Goal: Task Accomplishment & Management: Use online tool/utility

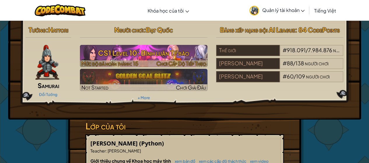
click at [139, 56] on h3 "CS1 Level 10: Bình luận Tế bào" at bounding box center [144, 52] width 128 height 13
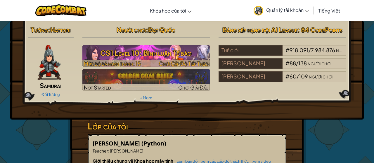
select select "vi"
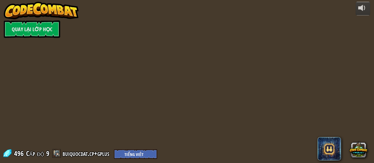
select select "vi"
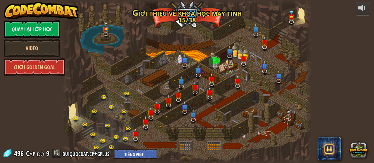
select select "vi"
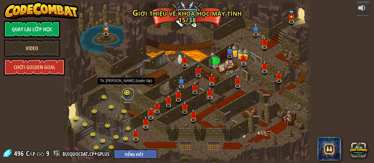
click at [127, 93] on link at bounding box center [128, 94] width 12 height 12
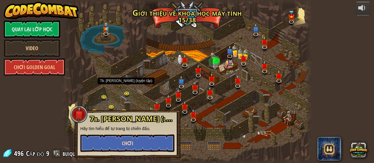
select select "vi"
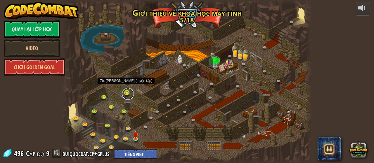
click at [126, 93] on link at bounding box center [128, 94] width 12 height 12
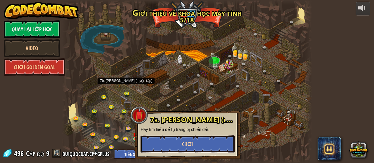
click at [156, 146] on button "Chơi" at bounding box center [187, 144] width 94 height 18
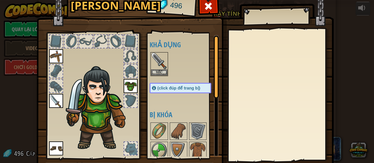
scroll to position [117, 0]
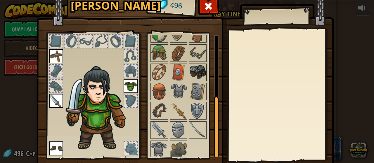
click at [194, 68] on img at bounding box center [197, 72] width 16 height 16
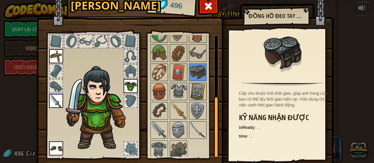
click at [192, 89] on img at bounding box center [197, 91] width 16 height 16
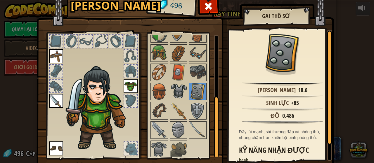
click at [173, 87] on img at bounding box center [178, 91] width 16 height 16
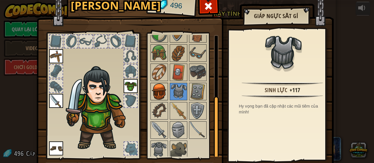
click at [156, 88] on img at bounding box center [159, 91] width 16 height 16
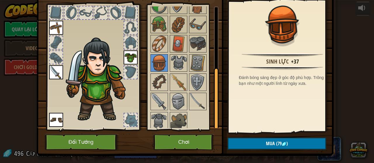
scroll to position [38, 0]
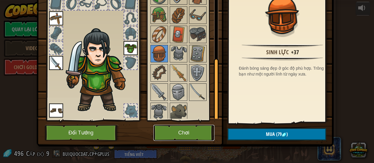
click at [183, 129] on button "Chơi" at bounding box center [183, 133] width 61 height 16
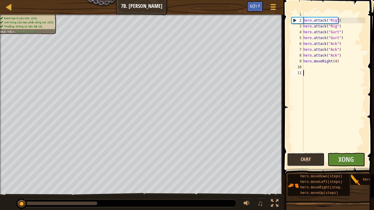
click at [317, 160] on button "Chạy" at bounding box center [306, 159] width 38 height 13
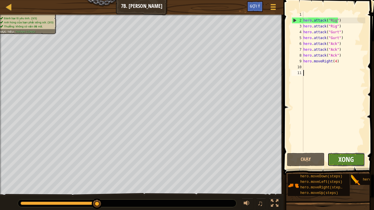
click at [345, 162] on span "Xong" at bounding box center [345, 159] width 15 height 9
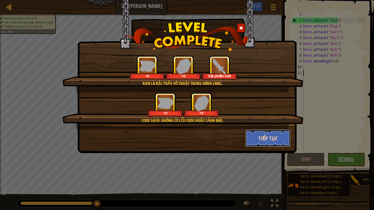
click at [283, 138] on button "Tiếp tục" at bounding box center [267, 139] width 45 height 18
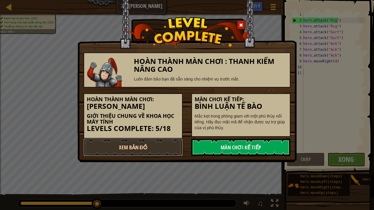
click at [168, 149] on link "Xem Bản Đồ" at bounding box center [132, 148] width 99 height 18
select select "vi"
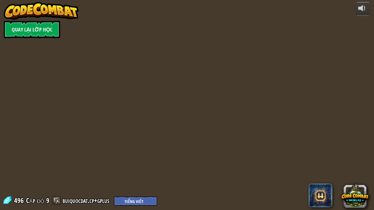
select select "vi"
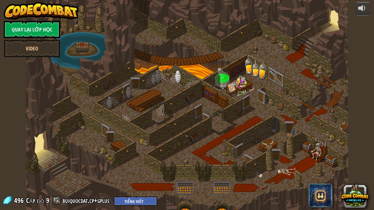
select select "vi"
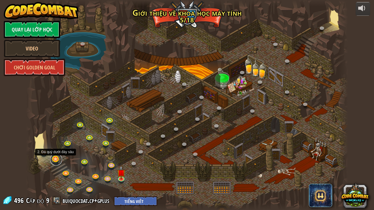
click at [56, 159] on link at bounding box center [56, 160] width 12 height 12
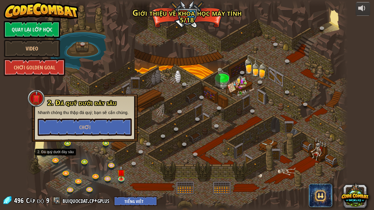
click at [69, 162] on div at bounding box center [187, 105] width 322 height 210
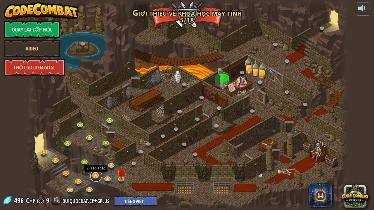
click at [96, 163] on link at bounding box center [96, 176] width 12 height 12
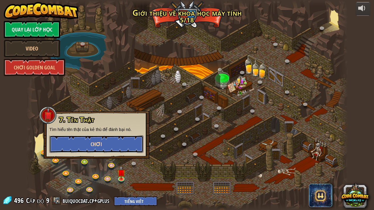
click at [135, 143] on button "Chơi" at bounding box center [96, 144] width 94 height 18
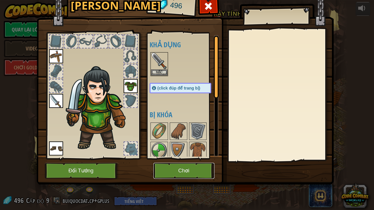
click at [180, 163] on button "Chơi" at bounding box center [183, 171] width 61 height 16
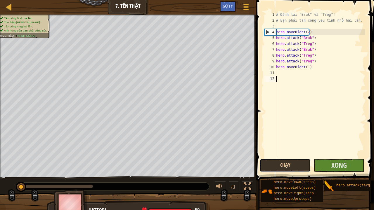
click at [295, 163] on button "Chạy" at bounding box center [285, 165] width 51 height 13
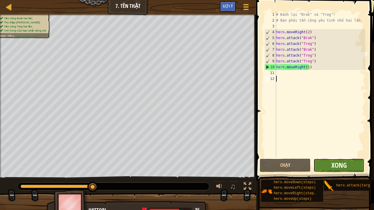
click at [340, 163] on span "Xong" at bounding box center [338, 165] width 15 height 9
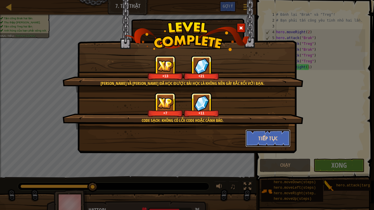
click at [255, 144] on button "Tiếp tục" at bounding box center [267, 139] width 45 height 18
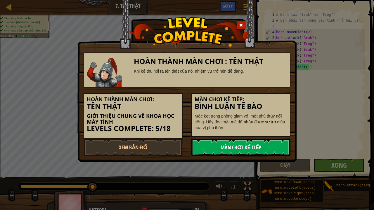
click at [222, 147] on link "Màn chơi kế tiếp" at bounding box center [240, 148] width 99 height 18
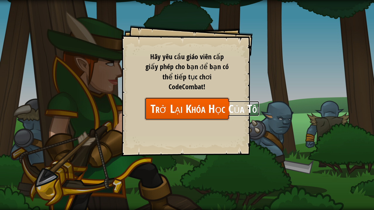
click at [213, 101] on link "Trở Lại Khóa Học Của Tôi" at bounding box center [186, 108] width 85 height 22
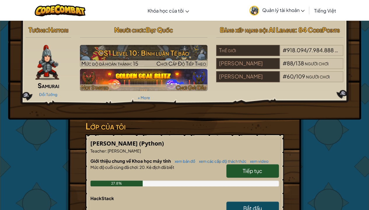
click at [148, 81] on img at bounding box center [144, 80] width 128 height 22
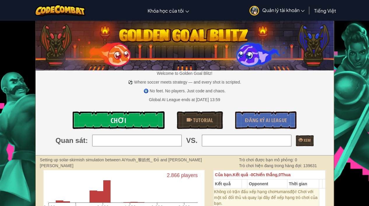
click at [117, 118] on span "Chơi" at bounding box center [119, 120] width 16 height 9
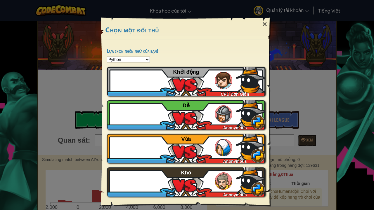
click at [141, 59] on select "Python JavaScript CoffeeScript Lua C++ Java (Experimental)" at bounding box center [128, 60] width 43 height 6
click at [198, 57] on div "Python JavaScript CoffeeScript Lua C++ Java (Experimental)" at bounding box center [186, 60] width 158 height 6
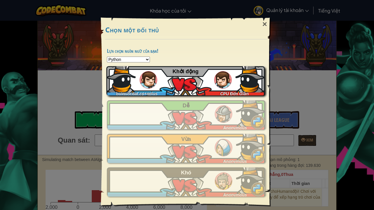
click at [144, 78] on img at bounding box center [149, 80] width 18 height 18
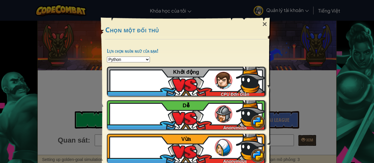
click at [263, 22] on div "×" at bounding box center [264, 24] width 13 height 17
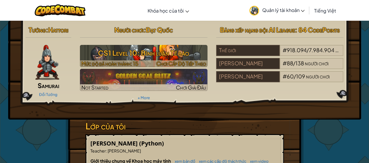
click at [96, 52] on h3 "CS1 Level 10: Bình luận Tế bào" at bounding box center [144, 52] width 128 height 13
select select "vi"
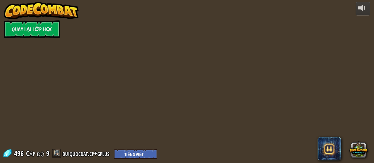
select select "vi"
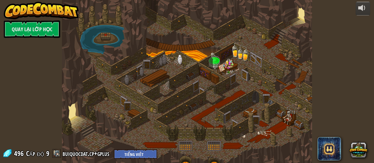
select select "vi"
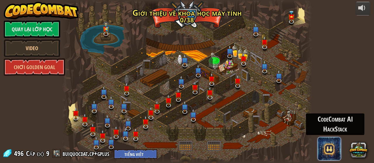
select select "vi"
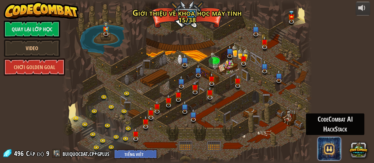
select select "vi"
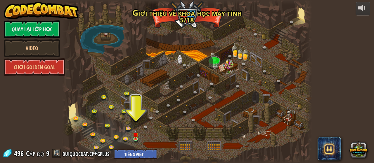
click at [329, 152] on span at bounding box center [328, 148] width 23 height 23
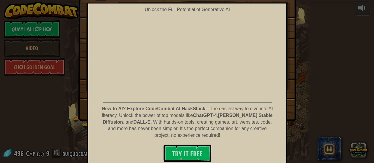
scroll to position [51, 0]
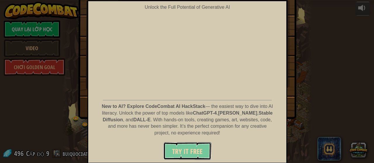
click at [198, 147] on span "Try It Free" at bounding box center [187, 151] width 30 height 9
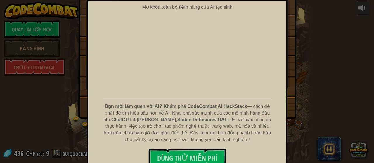
scroll to position [0, 0]
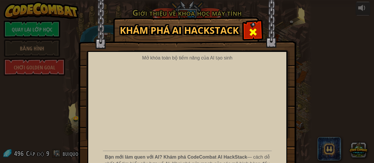
click at [252, 33] on span at bounding box center [252, 31] width 9 height 9
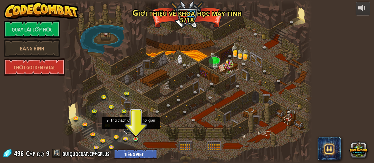
click at [127, 129] on link at bounding box center [129, 129] width 12 height 12
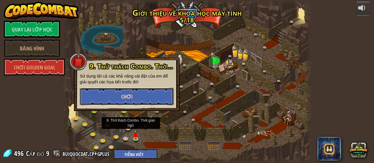
click at [130, 95] on font "Chơi" at bounding box center [126, 96] width 11 height 7
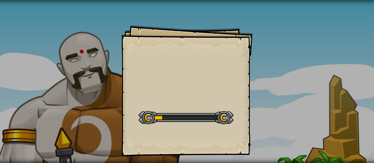
click at [302, 76] on div "Goals Start Level Không kết nối được với server Bạn cần mua gói dịch vụ để được…" at bounding box center [187, 81] width 374 height 163
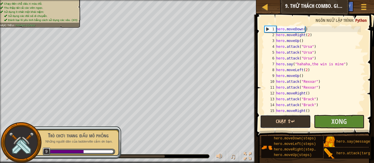
click at [273, 121] on button "Chạy ⇧↵" at bounding box center [285, 121] width 51 height 13
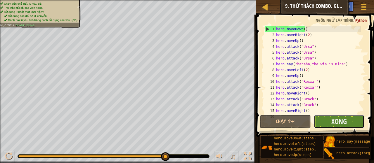
click at [351, 119] on button "Xong" at bounding box center [339, 121] width 51 height 13
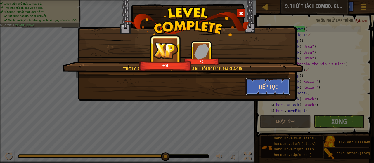
click at [258, 88] on button "Tiếp tục" at bounding box center [267, 87] width 45 height 18
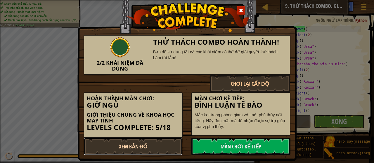
click at [164, 147] on link "Xem Bản Đồ" at bounding box center [132, 147] width 99 height 18
select select "vi"
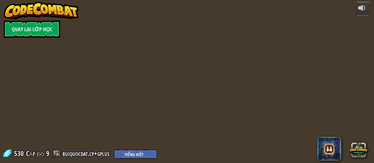
select select "vi"
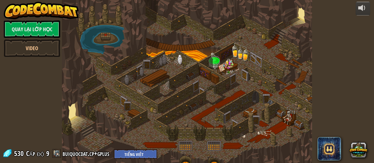
select select "vi"
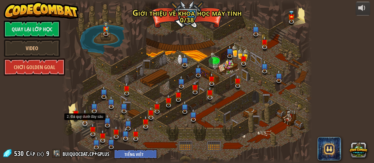
select select "vi"
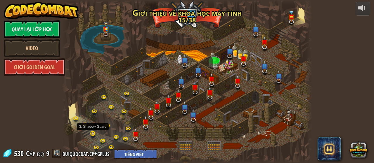
select select "vi"
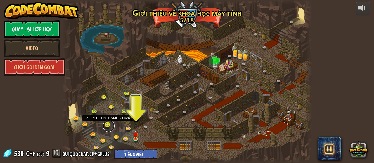
click at [108, 126] on link at bounding box center [109, 126] width 12 height 12
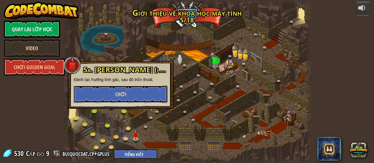
click at [146, 90] on button "Chơi" at bounding box center [121, 95] width 94 height 18
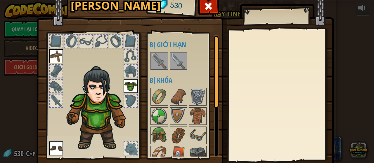
scroll to position [38, 0]
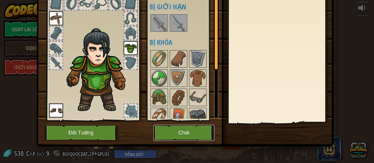
click at [207, 131] on button "Chơi" at bounding box center [183, 133] width 61 height 16
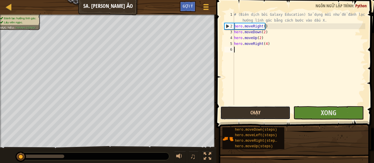
click at [256, 113] on button "Chạy" at bounding box center [255, 112] width 70 height 13
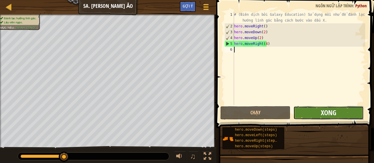
click at [332, 110] on span "Xong" at bounding box center [328, 112] width 15 height 9
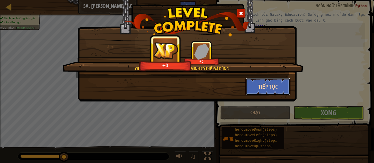
click at [277, 86] on button "Tiếp tục" at bounding box center [267, 87] width 45 height 18
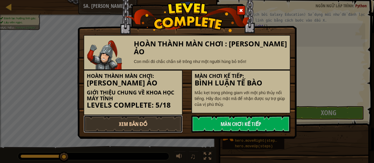
click at [134, 125] on link "Xem Bản Đồ" at bounding box center [132, 124] width 99 height 18
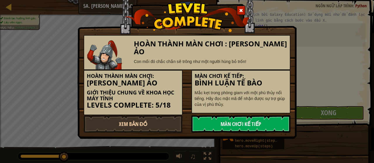
select select "vi"
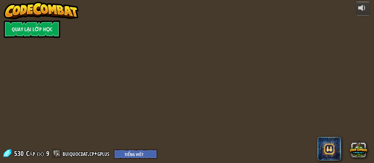
select select "vi"
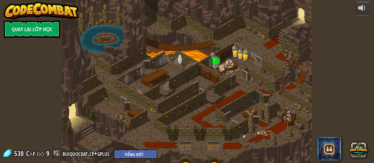
select select "vi"
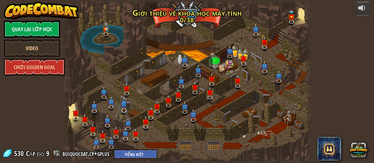
click at [126, 104] on img at bounding box center [124, 103] width 6 height 15
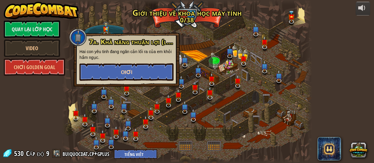
select select "vi"
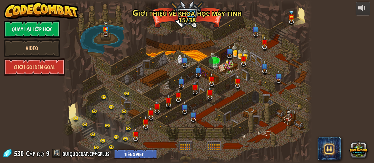
select select "vi"
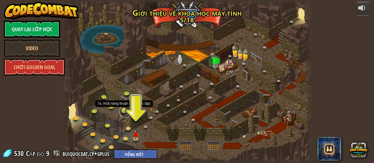
click at [124, 109] on link at bounding box center [125, 112] width 12 height 12
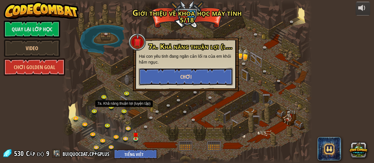
click at [153, 79] on button "Chơi" at bounding box center [186, 77] width 94 height 18
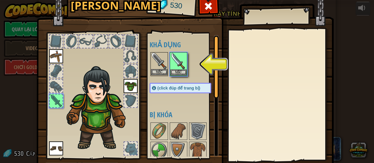
click at [154, 68] on img at bounding box center [159, 61] width 16 height 16
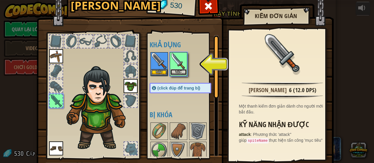
click at [172, 70] on button "Mặc" at bounding box center [178, 72] width 16 height 6
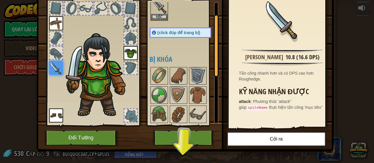
scroll to position [38, 0]
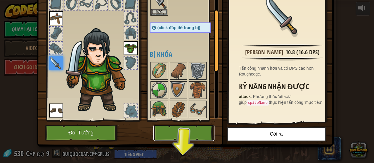
click at [173, 126] on button "Chơi" at bounding box center [183, 133] width 61 height 16
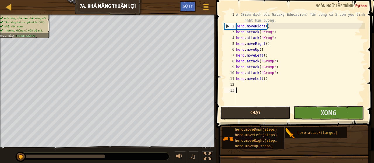
click at [259, 113] on button "Chạy" at bounding box center [255, 112] width 70 height 13
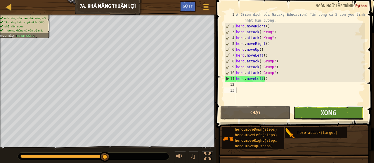
click at [337, 112] on button "Xong" at bounding box center [328, 112] width 70 height 13
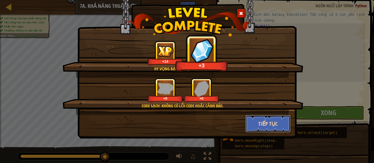
click at [267, 125] on button "Tiếp tục" at bounding box center [267, 124] width 45 height 18
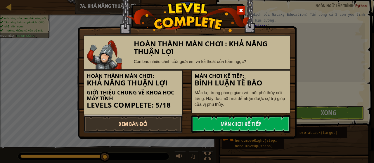
click at [146, 120] on link "Xem Bản Đồ" at bounding box center [132, 124] width 99 height 18
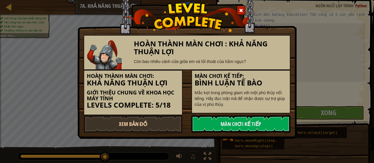
select select "vi"
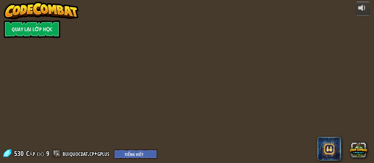
select select "vi"
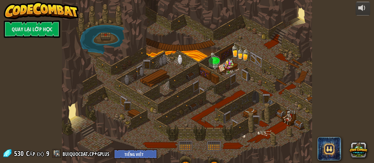
select select "vi"
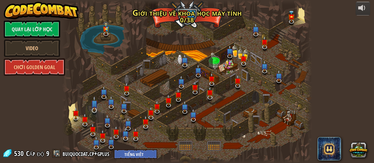
select select "vi"
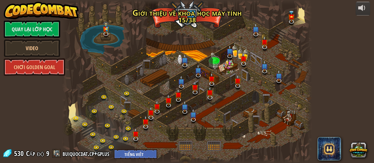
select select "vi"
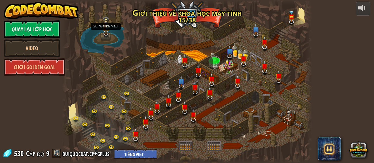
select select "vi"
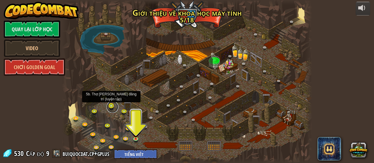
click at [111, 107] on link at bounding box center [113, 107] width 12 height 12
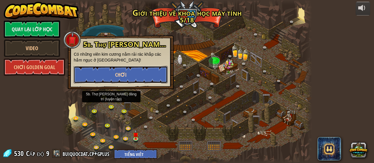
click at [147, 76] on button "Chơi" at bounding box center [121, 75] width 94 height 18
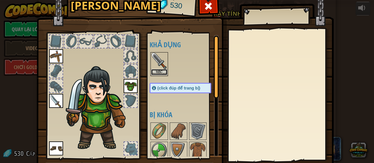
click at [157, 71] on button "Mặc" at bounding box center [159, 72] width 16 height 6
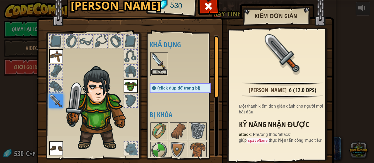
click at [156, 71] on button "Mặc" at bounding box center [159, 72] width 16 height 6
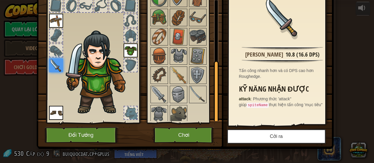
scroll to position [38, 0]
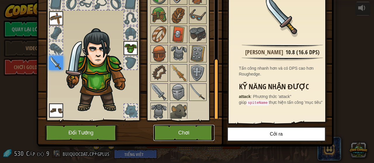
click at [193, 131] on button "Chơi" at bounding box center [183, 133] width 61 height 16
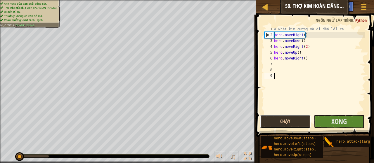
click at [295, 119] on button "Chạy" at bounding box center [285, 121] width 51 height 13
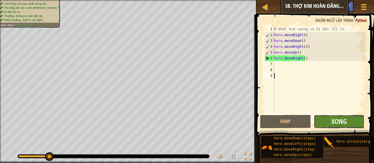
click at [323, 119] on button "Xong" at bounding box center [339, 121] width 51 height 13
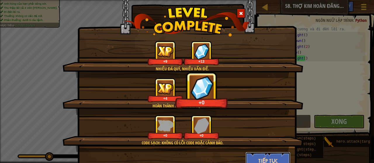
click at [256, 157] on button "Tiếp tục" at bounding box center [267, 161] width 45 height 18
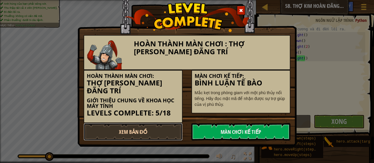
click at [156, 127] on link "Xem Bản Đồ" at bounding box center [132, 132] width 99 height 18
select select "vi"
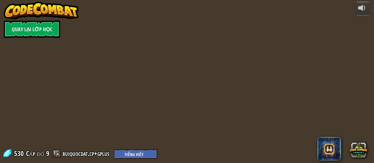
click at [137, 97] on div "powered by Quay lại Lớp Học 530 Cấp độ 9 buiquocdat.cp+gplus English ([GEOGRAPH…" at bounding box center [187, 81] width 374 height 163
click at [164, 72] on div "powered by Quay lại Lớp Học 530 Cấp độ 9 buiquocdat.cp+gplus English ([GEOGRAPH…" at bounding box center [187, 81] width 374 height 163
select select "vi"
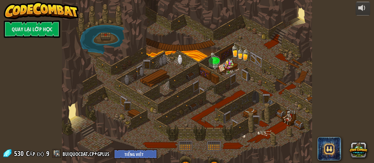
select select "vi"
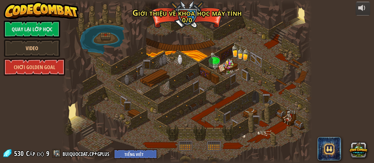
select select "vi"
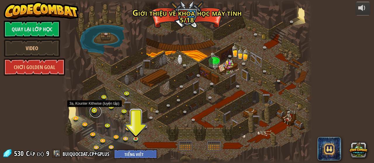
click at [93, 113] on link at bounding box center [96, 112] width 12 height 12
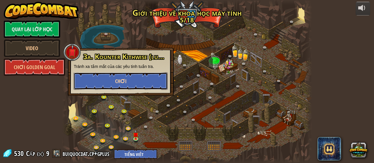
click at [131, 77] on button "Chơi" at bounding box center [121, 81] width 94 height 18
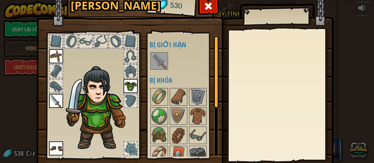
click at [65, 104] on img at bounding box center [100, 108] width 72 height 85
click at [74, 97] on img at bounding box center [100, 108] width 72 height 85
click at [51, 104] on img at bounding box center [56, 101] width 14 height 14
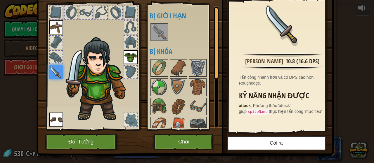
scroll to position [38, 0]
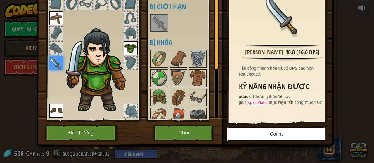
click at [256, 139] on button "Cởi ra" at bounding box center [276, 134] width 99 height 15
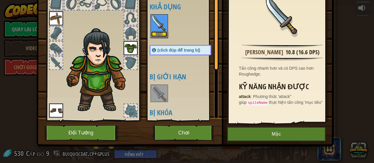
click at [156, 34] on button "Mặc" at bounding box center [159, 34] width 16 height 6
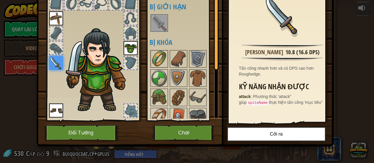
click at [156, 56] on img at bounding box center [159, 59] width 16 height 16
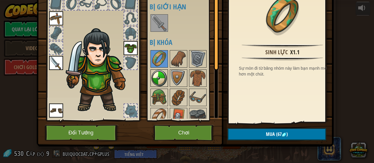
click at [153, 80] on img at bounding box center [159, 78] width 16 height 16
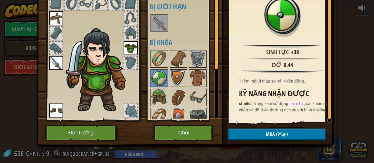
click at [177, 73] on img at bounding box center [178, 78] width 16 height 16
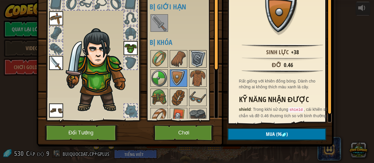
click at [193, 63] on img at bounding box center [197, 59] width 16 height 16
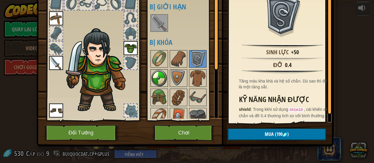
click at [163, 75] on img at bounding box center [159, 78] width 16 height 16
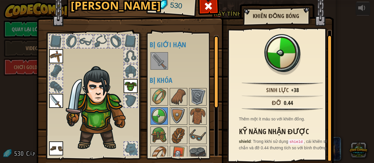
scroll to position [83, 0]
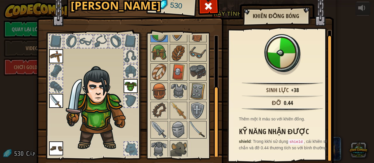
click at [196, 129] on img at bounding box center [197, 130] width 16 height 16
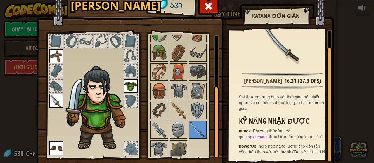
scroll to position [38, 0]
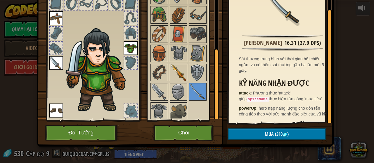
click at [170, 72] on img at bounding box center [178, 73] width 16 height 16
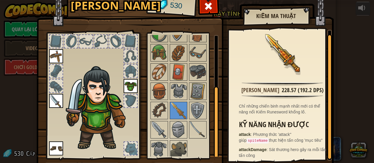
scroll to position [3, 0]
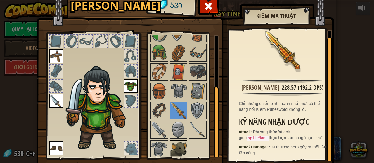
click at [180, 144] on img at bounding box center [178, 149] width 16 height 16
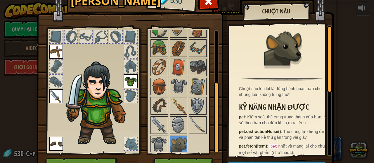
scroll to position [0, 0]
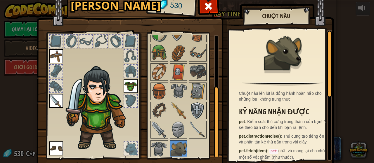
click at [198, 111] on img at bounding box center [197, 110] width 16 height 16
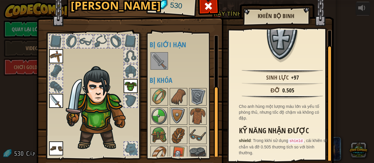
scroll to position [83, 0]
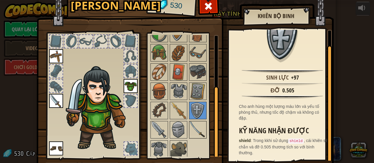
click at [192, 128] on img at bounding box center [197, 130] width 16 height 16
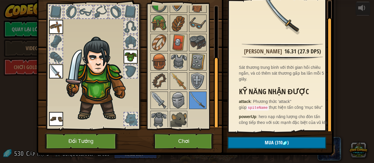
scroll to position [38, 0]
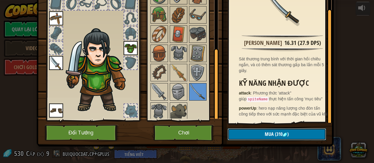
click at [281, 131] on button "Mua (310 )" at bounding box center [276, 134] width 98 height 12
click at [256, 128] on button "Xác nhận" at bounding box center [276, 134] width 98 height 12
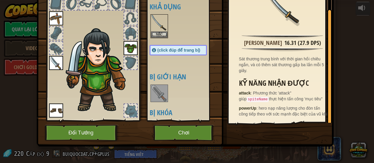
scroll to position [0, 0]
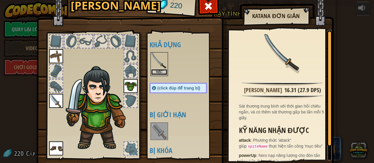
click at [151, 72] on button "Mặc" at bounding box center [159, 72] width 16 height 6
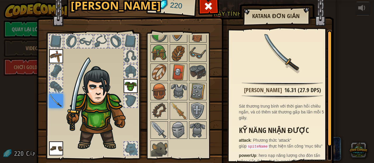
click at [128, 151] on div at bounding box center [130, 148] width 13 height 13
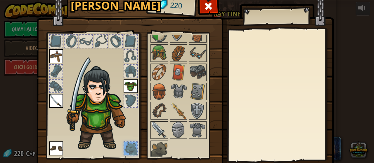
click at [157, 131] on img at bounding box center [159, 130] width 16 height 16
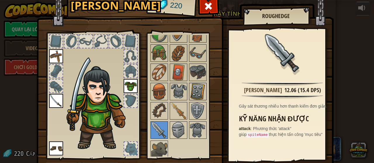
click at [196, 94] on img at bounding box center [197, 91] width 16 height 16
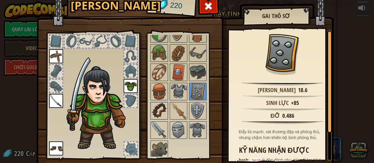
click at [153, 107] on img at bounding box center [159, 111] width 16 height 16
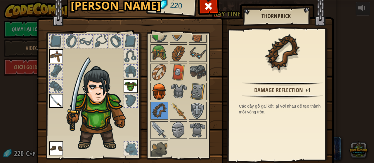
click at [157, 97] on img at bounding box center [159, 91] width 16 height 16
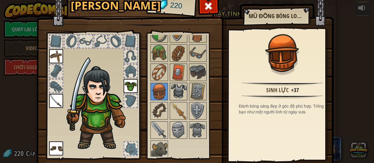
click at [178, 88] on img at bounding box center [178, 91] width 16 height 16
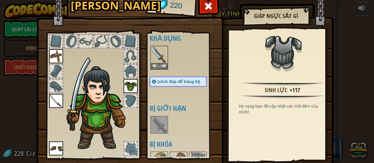
scroll to position [152, 0]
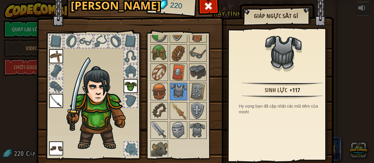
drag, startPoint x: 174, startPoint y: 60, endPoint x: 189, endPoint y: 88, distance: 32.2
click at [188, 89] on div "Khả dụng [PERSON_NAME] (click đúp để trang bị) Bị giới hạn Bị khóa" at bounding box center [183, 96] width 69 height 122
click at [174, 70] on img at bounding box center [178, 72] width 16 height 16
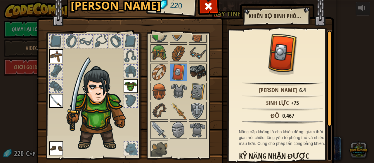
click at [191, 73] on img at bounding box center [197, 72] width 16 height 16
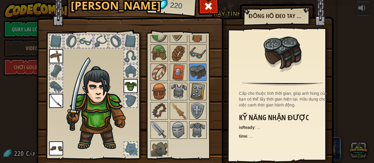
click at [194, 86] on img at bounding box center [197, 91] width 16 height 16
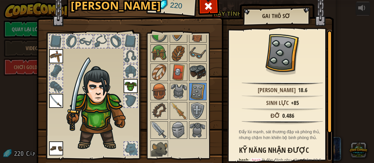
click at [190, 69] on img at bounding box center [197, 72] width 16 height 16
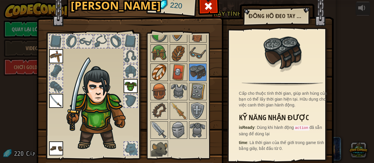
click at [158, 74] on img at bounding box center [159, 72] width 16 height 16
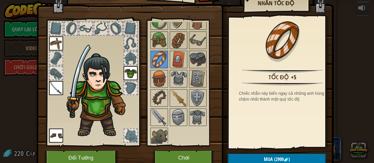
scroll to position [0, 0]
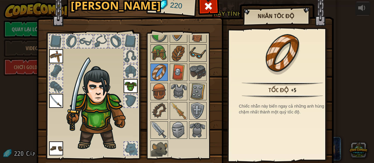
click at [197, 59] on img at bounding box center [197, 53] width 16 height 16
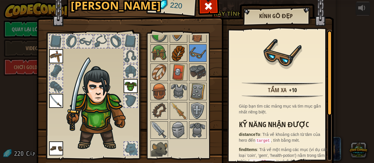
click at [176, 56] on img at bounding box center [178, 53] width 16 height 16
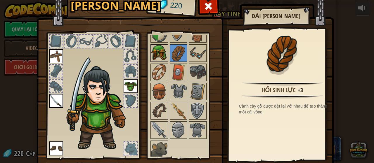
click at [159, 55] on img at bounding box center [159, 53] width 16 height 16
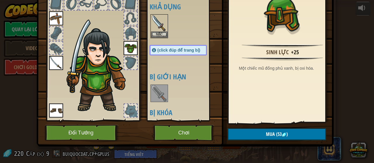
scroll to position [146, 0]
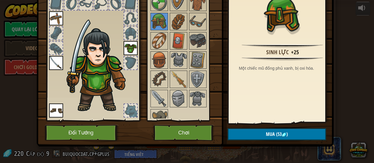
click at [216, 49] on img at bounding box center [184, 41] width 297 height 212
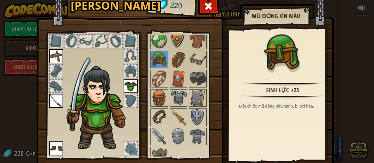
click at [174, 38] on img at bounding box center [178, 40] width 16 height 16
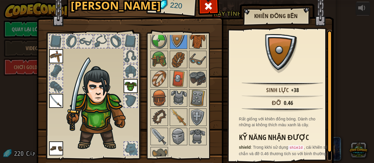
click at [189, 42] on img at bounding box center [197, 40] width 16 height 16
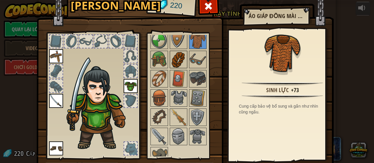
click at [177, 57] on img at bounding box center [178, 59] width 16 height 16
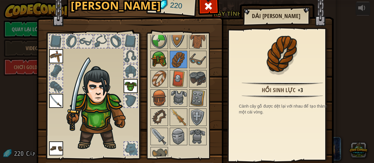
click at [157, 58] on img at bounding box center [159, 59] width 16 height 16
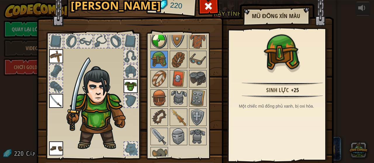
click at [155, 43] on img at bounding box center [159, 40] width 16 height 16
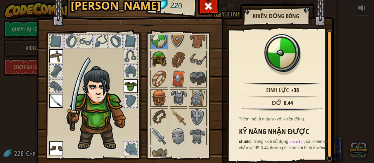
click at [162, 58] on img at bounding box center [159, 59] width 16 height 16
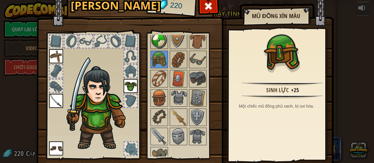
click at [155, 44] on img at bounding box center [159, 40] width 16 height 16
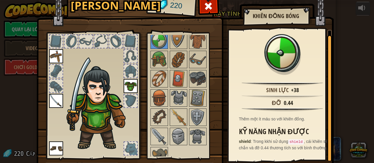
scroll to position [38, 0]
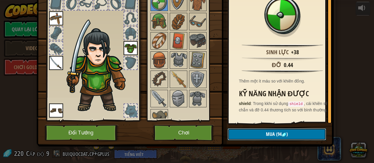
click at [286, 130] on button "Mua (94 )" at bounding box center [276, 134] width 98 height 12
click at [283, 134] on button "Xác nhận" at bounding box center [276, 134] width 98 height 12
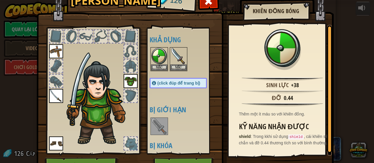
scroll to position [0, 0]
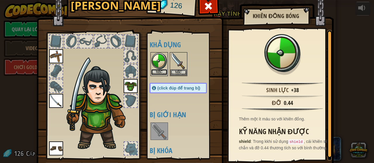
click at [157, 71] on button "Mặc" at bounding box center [159, 72] width 16 height 6
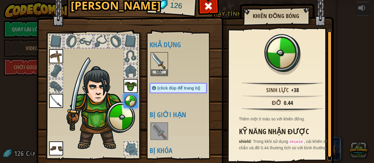
scroll to position [133, 0]
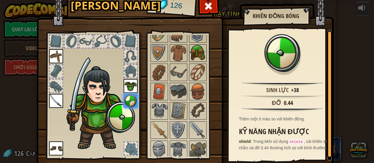
click at [199, 49] on img at bounding box center [197, 53] width 16 height 16
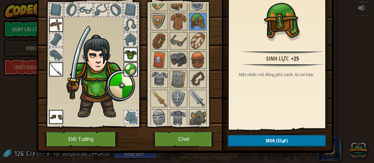
scroll to position [38, 0]
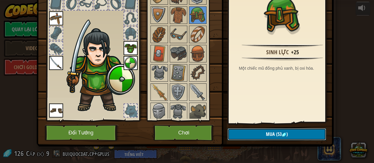
click at [265, 138] on button "Mua (53 )" at bounding box center [276, 134] width 98 height 12
click at [264, 137] on button "Xác nhận" at bounding box center [276, 134] width 98 height 12
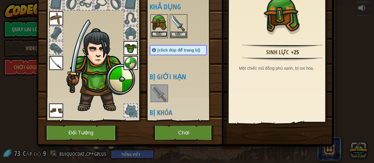
click at [156, 34] on button "Mặc" at bounding box center [159, 34] width 16 height 6
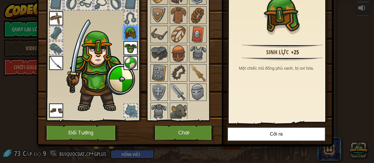
scroll to position [0, 0]
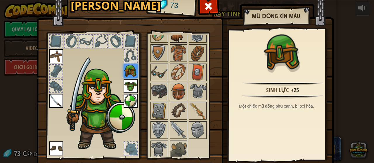
click at [170, 38] on img at bounding box center [178, 34] width 16 height 16
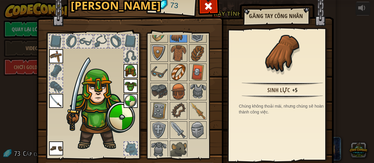
click at [179, 72] on img at bounding box center [178, 72] width 16 height 16
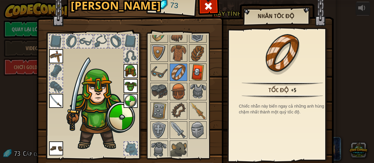
click at [193, 70] on img at bounding box center [197, 72] width 16 height 16
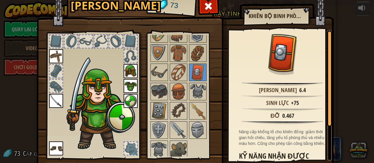
click at [155, 108] on img at bounding box center [159, 111] width 16 height 16
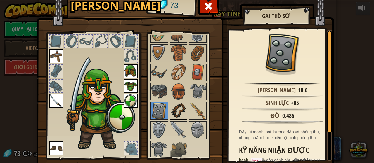
click at [176, 112] on img at bounding box center [178, 111] width 16 height 16
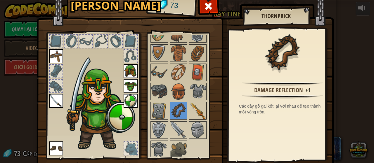
click at [195, 114] on img at bounding box center [197, 111] width 16 height 16
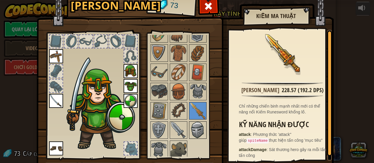
click at [198, 129] on img at bounding box center [197, 130] width 16 height 16
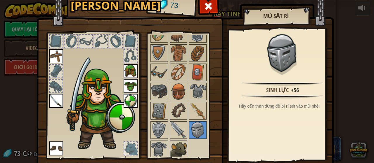
click at [173, 149] on img at bounding box center [178, 149] width 16 height 16
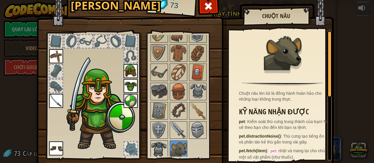
click at [159, 152] on img at bounding box center [159, 149] width 16 height 16
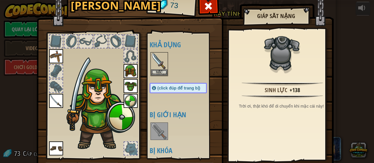
scroll to position [133, 0]
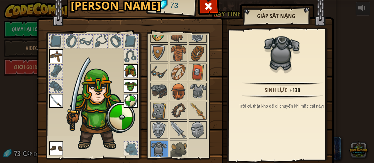
click at [155, 35] on img at bounding box center [159, 34] width 16 height 16
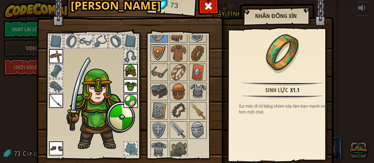
click at [158, 50] on img at bounding box center [159, 53] width 16 height 16
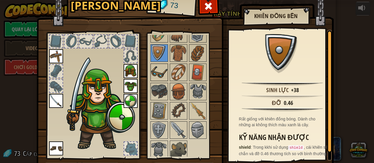
click at [154, 73] on img at bounding box center [159, 72] width 16 height 16
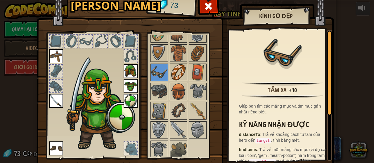
click at [178, 76] on img at bounding box center [178, 72] width 16 height 16
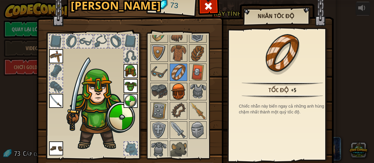
click at [170, 87] on img at bounding box center [178, 91] width 16 height 16
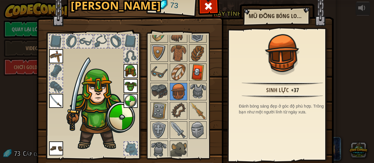
click at [189, 74] on img at bounding box center [197, 72] width 16 height 16
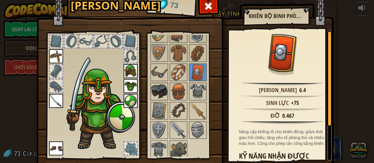
click at [153, 93] on img at bounding box center [159, 91] width 16 height 16
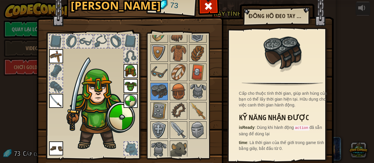
click at [154, 128] on img at bounding box center [159, 130] width 16 height 16
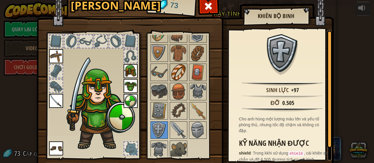
drag, startPoint x: 182, startPoint y: 81, endPoint x: 182, endPoint y: 76, distance: 5.3
click at [182, 78] on div "Khả dụng [PERSON_NAME] (click đúp để trang bị) Bị giới hạn Bị khóa" at bounding box center [183, 96] width 69 height 122
click at [182, 76] on img at bounding box center [178, 72] width 16 height 16
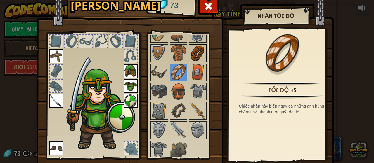
click at [197, 55] on img at bounding box center [197, 53] width 16 height 16
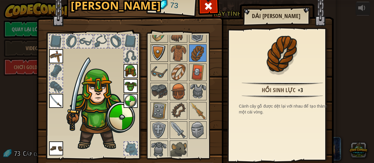
click at [154, 54] on img at bounding box center [159, 53] width 16 height 16
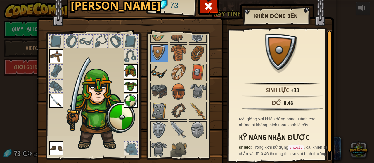
click at [161, 72] on img at bounding box center [159, 72] width 16 height 16
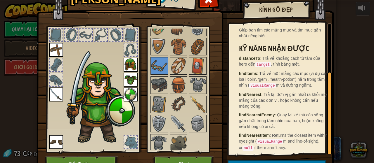
scroll to position [0, 0]
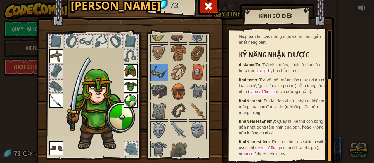
click at [129, 57] on div at bounding box center [130, 56] width 13 height 13
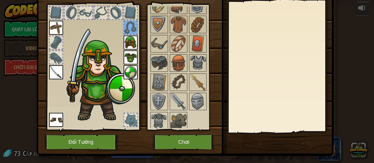
scroll to position [38, 0]
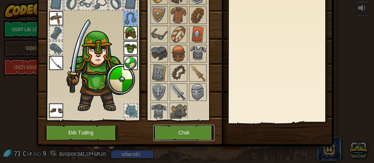
click at [195, 130] on button "Chơi" at bounding box center [183, 133] width 61 height 16
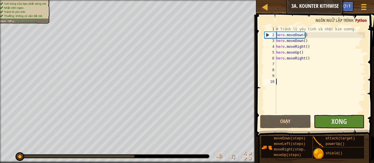
click at [308, 41] on div "# Tránh lũ yêu tinh và nhặt kim cương. hero . moveDown ( ) hero . moveDown ( ) …" at bounding box center [320, 75] width 90 height 99
type textarea "hero.moveDown()"
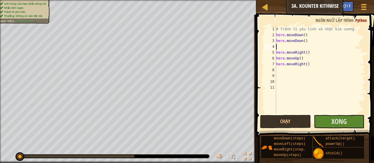
type textarea "h"
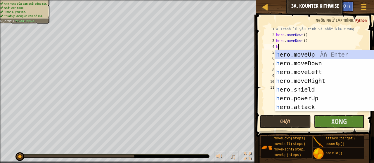
scroll to position [3, 0]
click at [314, 88] on div "h ero.moveUp Ấn Enter h ero.moveDown Ấn Enter h ero.moveLeft Ấn Enter h ero.mov…" at bounding box center [330, 89] width 111 height 79
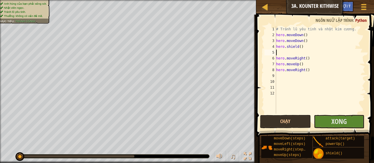
click at [288, 52] on div "# Tránh lũ yêu tinh và nhặt kim cương. hero . moveDown ( ) hero . moveDown ( ) …" at bounding box center [320, 75] width 90 height 99
click at [299, 48] on div "# Tránh lũ yêu tinh và nhặt kim cương. hero . moveDown ( ) hero . moveDown ( ) …" at bounding box center [320, 75] width 90 height 99
type textarea "hero.shield(10)"
click at [278, 54] on div "# Tránh lũ yêu tinh và nhặt kim cương. hero . moveDown ( ) hero . moveDown ( ) …" at bounding box center [320, 75] width 90 height 99
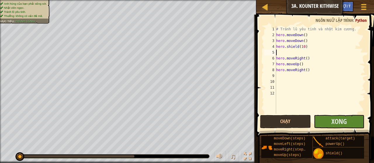
scroll to position [3, 0]
type textarea "h"
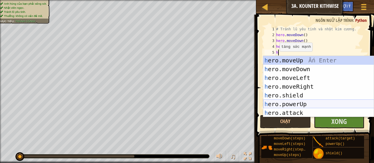
click at [302, 102] on div "h ero.moveUp Ấn Enter h ero.moveDown Ấn Enter h ero.moveLeft Ấn Enter h ero.mov…" at bounding box center [318, 95] width 111 height 79
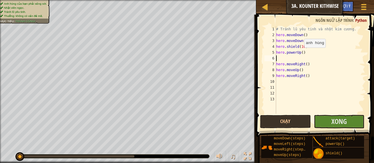
click at [301, 53] on div "# Tránh lũ yêu tinh và nhặt kim cương. hero . moveDown ( ) hero . moveDown ( ) …" at bounding box center [320, 75] width 90 height 99
type textarea "hero.powerUp(5)"
click at [306, 59] on div "# Tránh lũ yêu tinh và nhặt kim cương. hero . moveDown ( ) hero . moveDown ( ) …" at bounding box center [320, 75] width 90 height 99
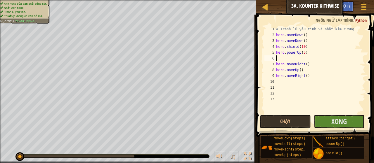
type textarea "hero.powerUp(5)"
click at [281, 94] on div "# Tránh lũ yêu tinh và nhặt kim cương. hero . moveDown ( ) hero . moveDown ( ) …" at bounding box center [320, 75] width 90 height 99
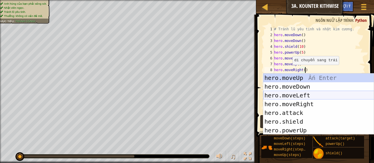
click at [344, 59] on div "# Tránh lũ yêu tinh và nhặt kim cương. hero . moveDown ( ) hero . moveDown ( ) …" at bounding box center [319, 75] width 92 height 99
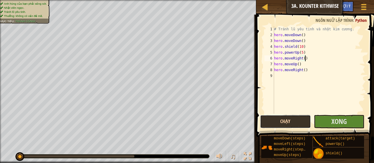
click at [293, 124] on button "Chạy" at bounding box center [285, 121] width 51 height 13
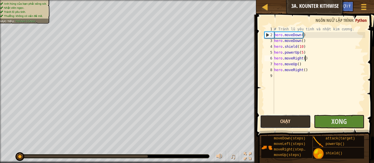
click at [297, 124] on button "Chạy" at bounding box center [285, 121] width 51 height 13
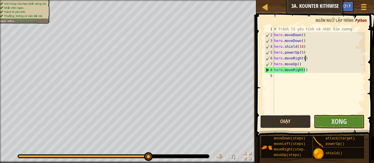
click at [290, 118] on button "Chạy" at bounding box center [285, 121] width 51 height 13
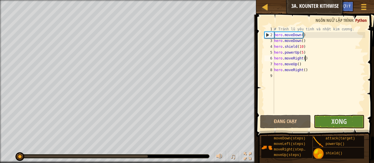
drag, startPoint x: 18, startPoint y: 156, endPoint x: 7, endPoint y: 149, distance: 12.7
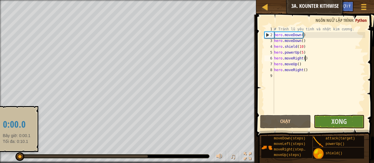
drag, startPoint x: 18, startPoint y: 154, endPoint x: 11, endPoint y: 149, distance: 9.0
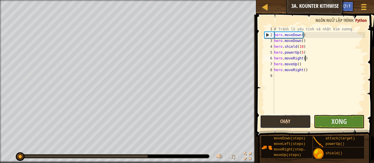
click at [290, 125] on button "Chạy" at bounding box center [285, 121] width 51 height 13
click at [274, 116] on button "Đang chạy" at bounding box center [285, 121] width 51 height 13
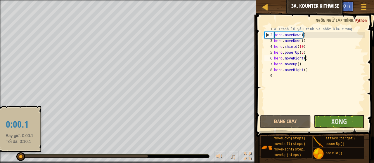
drag, startPoint x: 20, startPoint y: 154, endPoint x: 14, endPoint y: 154, distance: 5.6
click at [15, 154] on div "♫" at bounding box center [128, 155] width 256 height 18
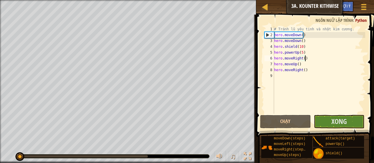
drag, startPoint x: 15, startPoint y: 154, endPoint x: 11, endPoint y: 154, distance: 5.0
click at [306, 42] on div "# Tránh lũ yêu tinh và nhặt kim cương. hero . moveDown ( ) hero . moveDown ( ) …" at bounding box center [319, 75] width 92 height 99
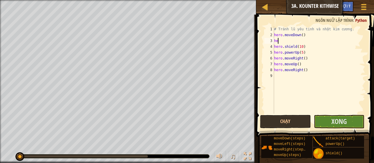
type textarea "h"
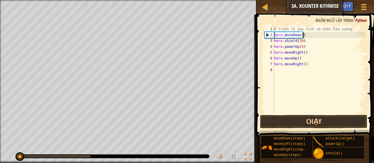
click at [303, 49] on div "# Tránh lũ yêu tinh và nhặt kim cương. hero . moveDown ( ) hero . shield ( 10 )…" at bounding box center [319, 75] width 92 height 99
type textarea "hero.powerUp(5)"
type textarea "h"
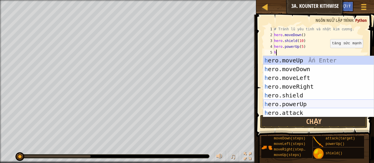
click at [295, 105] on div "h ero.moveUp Ấn Enter h ero.moveDown Ấn Enter h ero.moveLeft Ấn Enter h ero.mov…" at bounding box center [318, 95] width 111 height 79
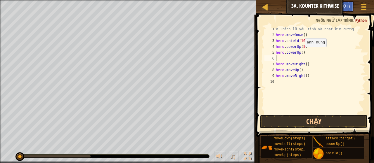
click at [301, 53] on div "# Tránh lũ yêu tinh và nhặt kim cương. hero . moveDown ( ) hero . shield ( 10 )…" at bounding box center [319, 75] width 90 height 99
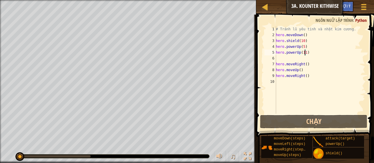
scroll to position [3, 2]
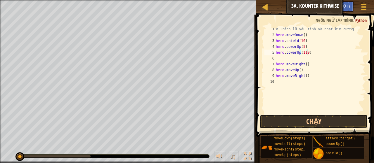
click at [321, 52] on div "# Tránh lũ yêu tinh và nhặt kim cương. hero . moveDown ( ) hero . shield ( 10 )…" at bounding box center [319, 75] width 90 height 99
click at [306, 35] on div "# Tránh lũ yêu tinh và nhặt kim cương. hero . moveDown ( ) hero . shield ( 10 )…" at bounding box center [319, 75] width 90 height 99
type textarea "hero.moveDown()"
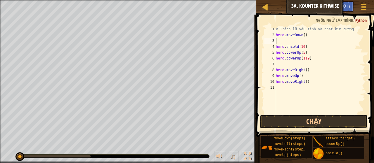
scroll to position [3, 0]
type textarea "h"
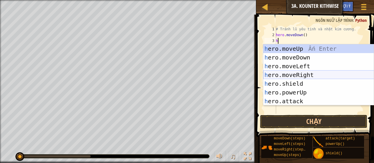
click at [315, 73] on div "h ero.moveUp Ấn Enter h ero.moveDown Ấn Enter h ero.moveLeft Ấn Enter h ero.mov…" at bounding box center [318, 83] width 111 height 79
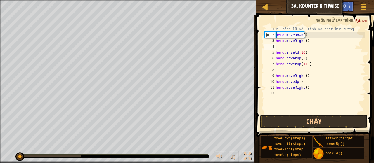
type textarea "hero.moveRight()"
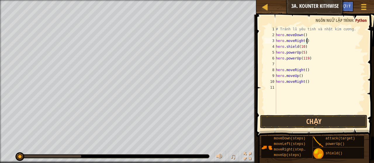
click at [290, 66] on div "# Tránh lũ yêu tinh và nhặt kim cương. hero . moveDown ( ) hero . moveRight ( )…" at bounding box center [319, 75] width 90 height 99
click at [308, 81] on div "# Tránh lũ yêu tinh và nhặt kim cương. hero . moveDown ( ) hero . moveRight ( )…" at bounding box center [319, 75] width 90 height 99
type textarea "h"
type textarea "hero.moveRight()"
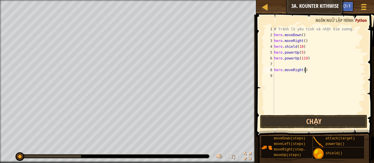
click at [307, 64] on div "# Tránh lũ yêu tinh và nhặt kim cương. hero . moveDown ( ) hero . moveRight ( )…" at bounding box center [319, 75] width 92 height 99
type textarea "hero.powerUp(119)"
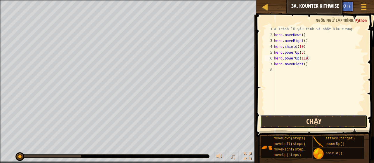
click at [299, 122] on button "Chạy" at bounding box center [313, 121] width 107 height 13
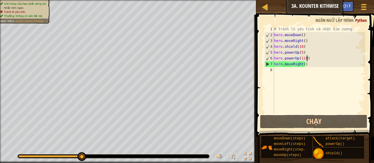
select select "vi"
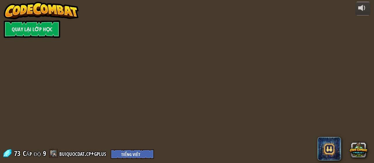
select select "vi"
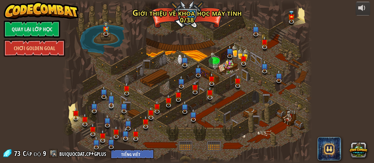
select select "vi"
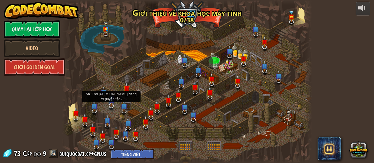
select select "vi"
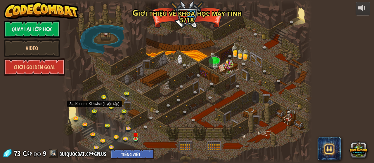
select select "vi"
click at [95, 108] on link at bounding box center [96, 112] width 12 height 12
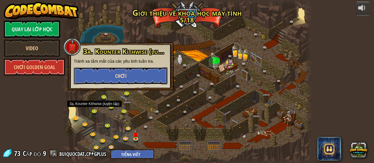
click at [113, 81] on button "Chơi" at bounding box center [121, 76] width 94 height 18
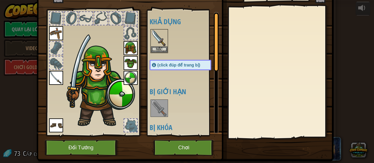
scroll to position [38, 0]
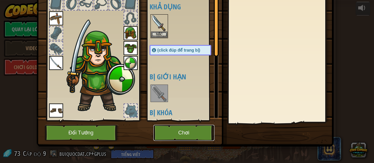
click at [168, 135] on button "Chơi" at bounding box center [183, 133] width 61 height 16
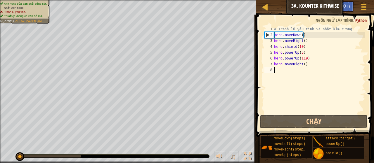
click at [315, 38] on div "# Tránh lũ yêu tinh và nhặt kim cương. hero . moveDown ( ) hero . moveRight ( )…" at bounding box center [319, 75] width 92 height 99
click at [318, 35] on div "# Tránh lũ yêu tinh và nhặt kim cương. hero . moveDown ( ) hero . moveRight ( )…" at bounding box center [319, 75] width 92 height 99
type textarea "hero.moveDown()"
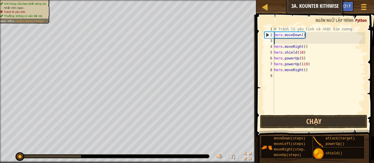
type textarea "h"
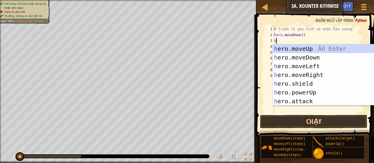
scroll to position [3, 0]
click at [317, 54] on div "h ero.moveUp Ấn Enter h ero.moveDown Ấn Enter h ero.moveLeft Ấn Enter h ero.mov…" at bounding box center [328, 83] width 111 height 79
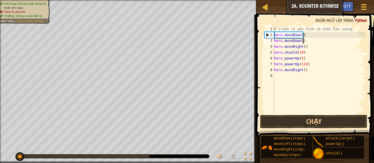
click at [308, 44] on div "# Tránh lũ yêu tinh và nhặt kim cương. hero . moveDown ( ) hero . moveDown ( ) …" at bounding box center [319, 75] width 92 height 99
type textarea "hero.moveRight()"
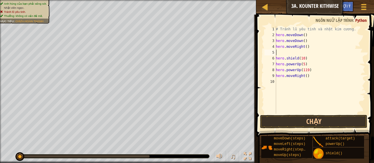
type textarea "h"
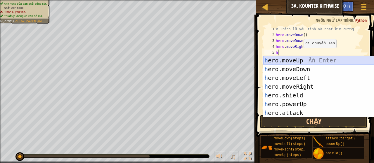
click at [312, 56] on div "h ero.moveUp Ấn Enter h ero.moveDown Ấn Enter h ero.moveLeft Ấn Enter h ero.mov…" at bounding box center [318, 95] width 111 height 79
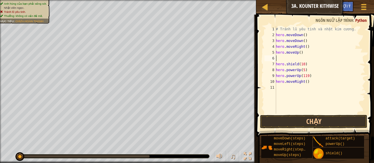
type textarea "h"
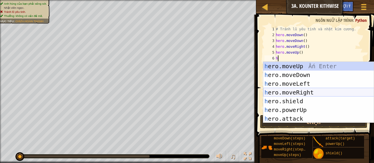
click at [297, 91] on div "h ero.moveUp Ấn Enter h ero.moveDown Ấn Enter h ero.moveLeft Ấn Enter h ero.mov…" at bounding box center [318, 101] width 111 height 79
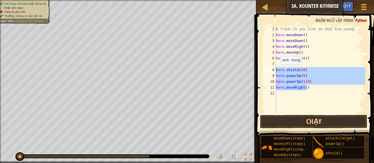
drag, startPoint x: 309, startPoint y: 87, endPoint x: 273, endPoint y: 70, distance: 40.5
click at [273, 70] on div "1 2 3 4 5 6 7 8 9 10 11 12 # Tránh lũ yêu tinh và nhặt kim cương. hero . moveDo…" at bounding box center [314, 70] width 102 height 88
type textarea "hero.shield(10) hero.powerUp(5)"
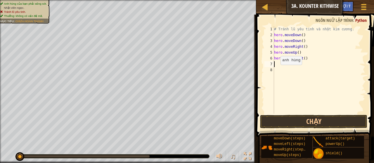
type textarea "hero.moveRight()"
click at [307, 95] on div "# Tránh lũ yêu tinh và nhặt kim cương. hero . moveDown ( ) hero . moveDown ( ) …" at bounding box center [319, 75] width 92 height 99
click at [302, 123] on button "Chạy" at bounding box center [313, 121] width 107 height 13
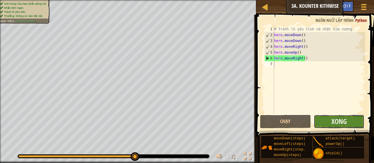
click at [320, 117] on button "Xong" at bounding box center [339, 121] width 51 height 13
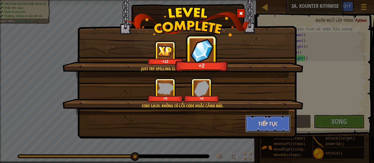
click at [264, 123] on button "Tiếp tục" at bounding box center [267, 124] width 45 height 18
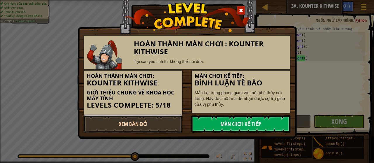
click at [153, 124] on link "Xem Bản Đồ" at bounding box center [132, 124] width 99 height 18
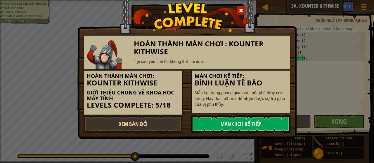
select select "vi"
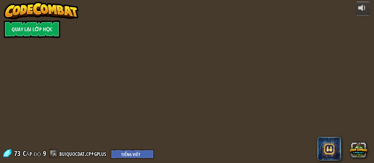
select select "vi"
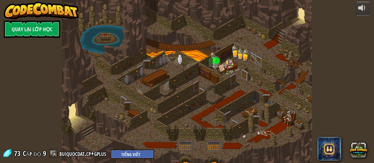
select select "vi"
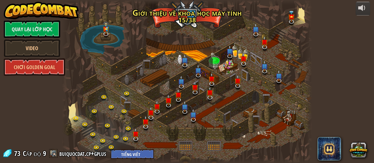
select select "vi"
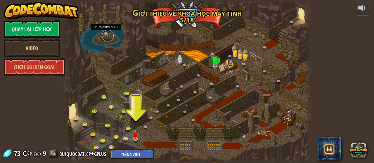
click at [107, 37] on link at bounding box center [108, 36] width 12 height 12
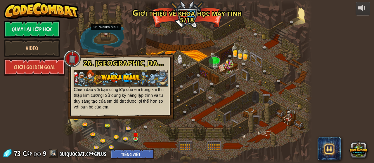
click at [172, 132] on div at bounding box center [187, 81] width 250 height 163
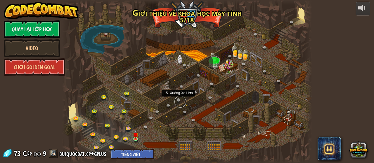
click at [180, 102] on link at bounding box center [180, 102] width 12 height 12
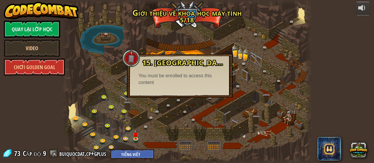
click at [204, 108] on div at bounding box center [187, 81] width 250 height 163
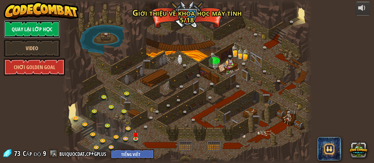
click at [31, 26] on link "Quay lại Lớp Học" at bounding box center [32, 29] width 56 height 18
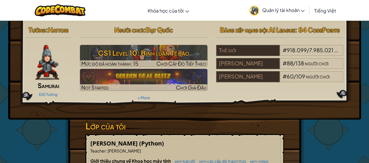
select select "vi"
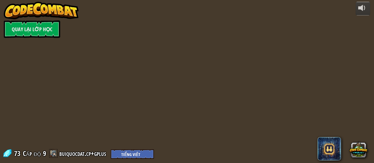
select select "vi"
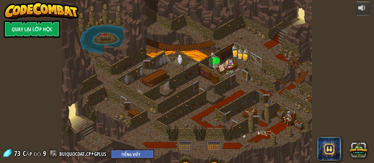
select select "vi"
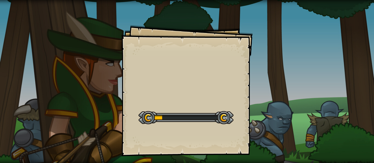
select select "vi"
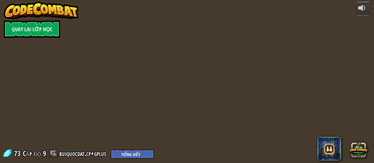
select select "vi"
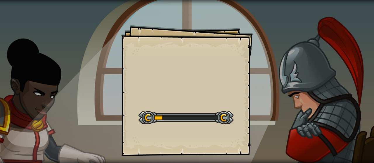
select select "vi"
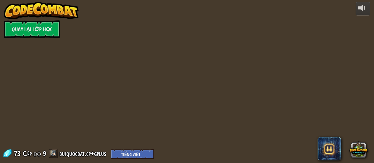
select select "vi"
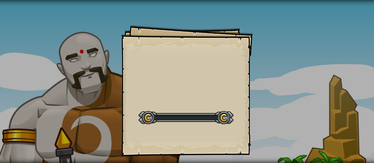
select select "vi"
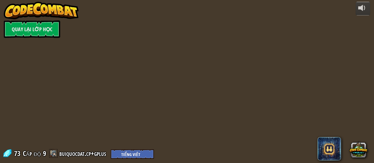
select select "vi"
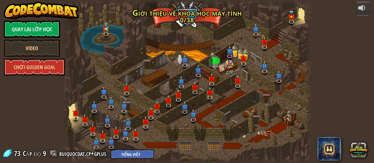
select select "vi"
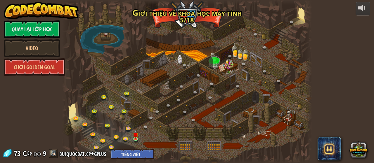
select select "vi"
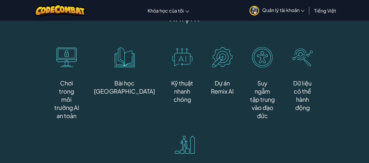
scroll to position [438, 0]
